Goal: Find specific page/section: Find specific page/section

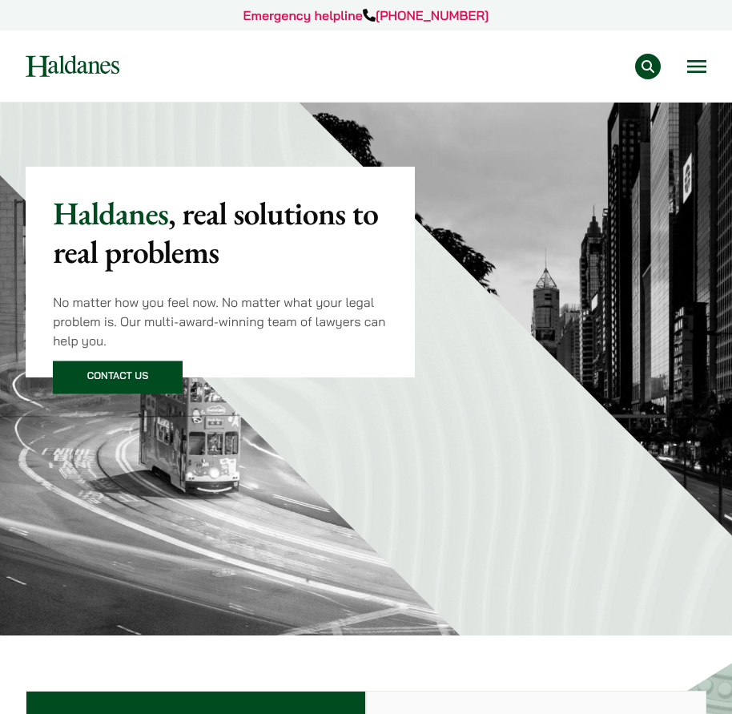
click at [694, 66] on button "Open menu" at bounding box center [696, 66] width 19 height 13
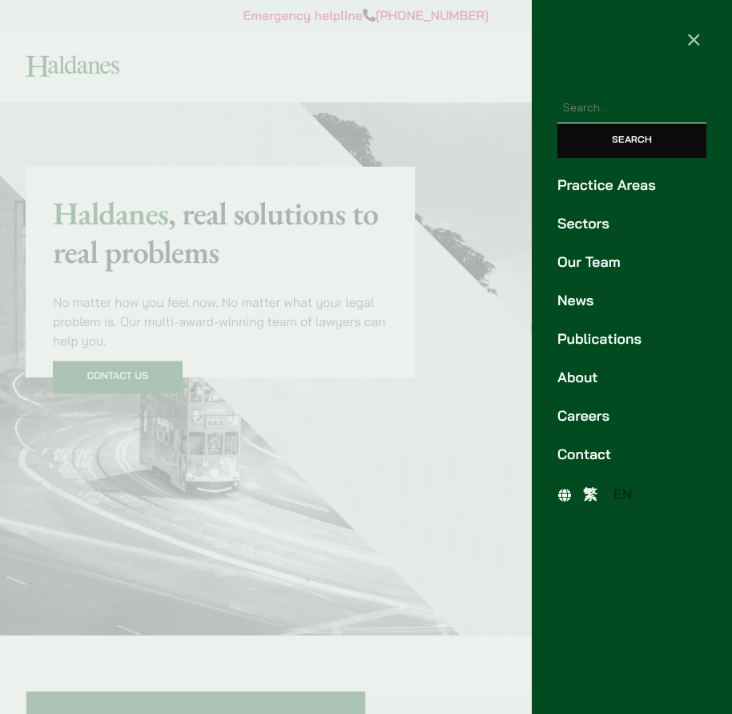
click at [588, 260] on link "Our Team" at bounding box center [632, 263] width 149 height 22
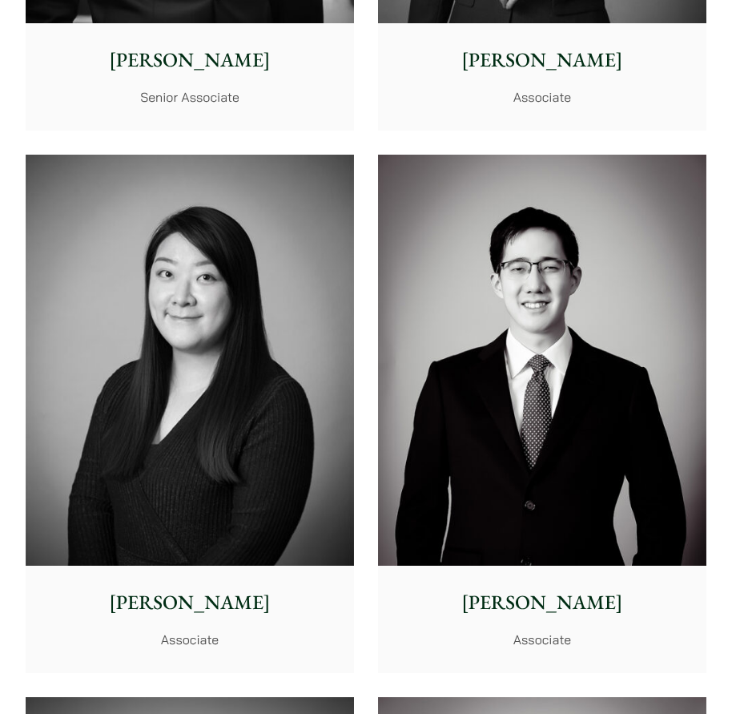
scroll to position [6810, 0]
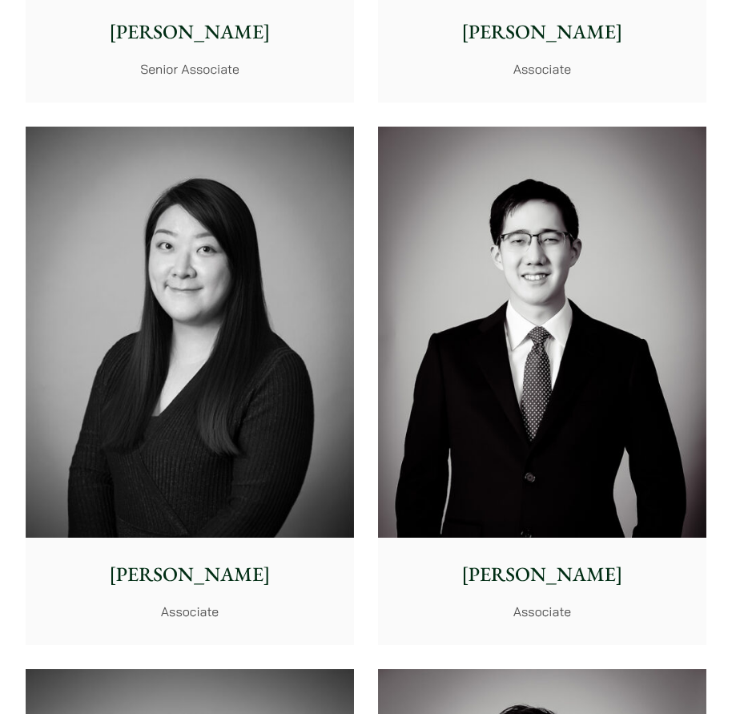
click at [237, 435] on img at bounding box center [190, 332] width 328 height 410
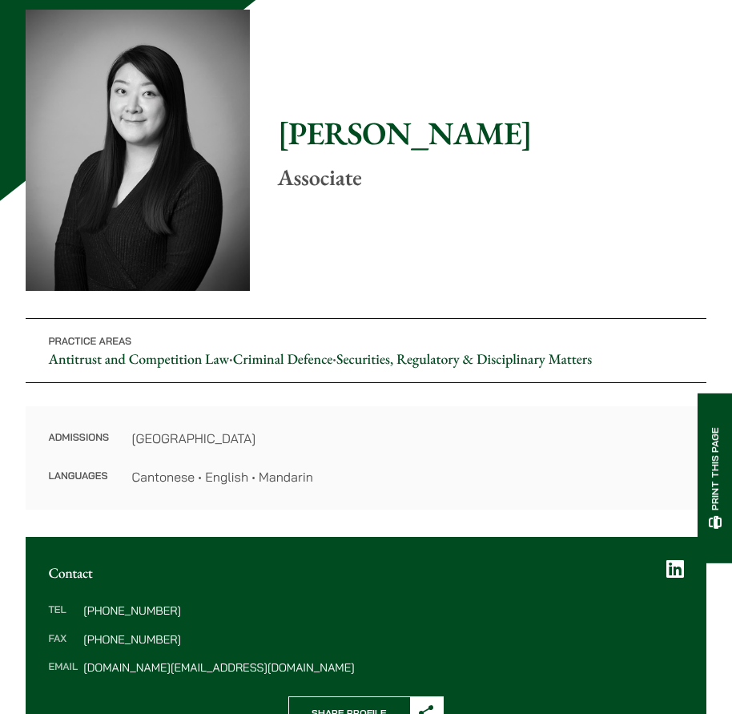
scroll to position [240, 0]
